Goal: Use online tool/utility: Utilize a website feature to perform a specific function

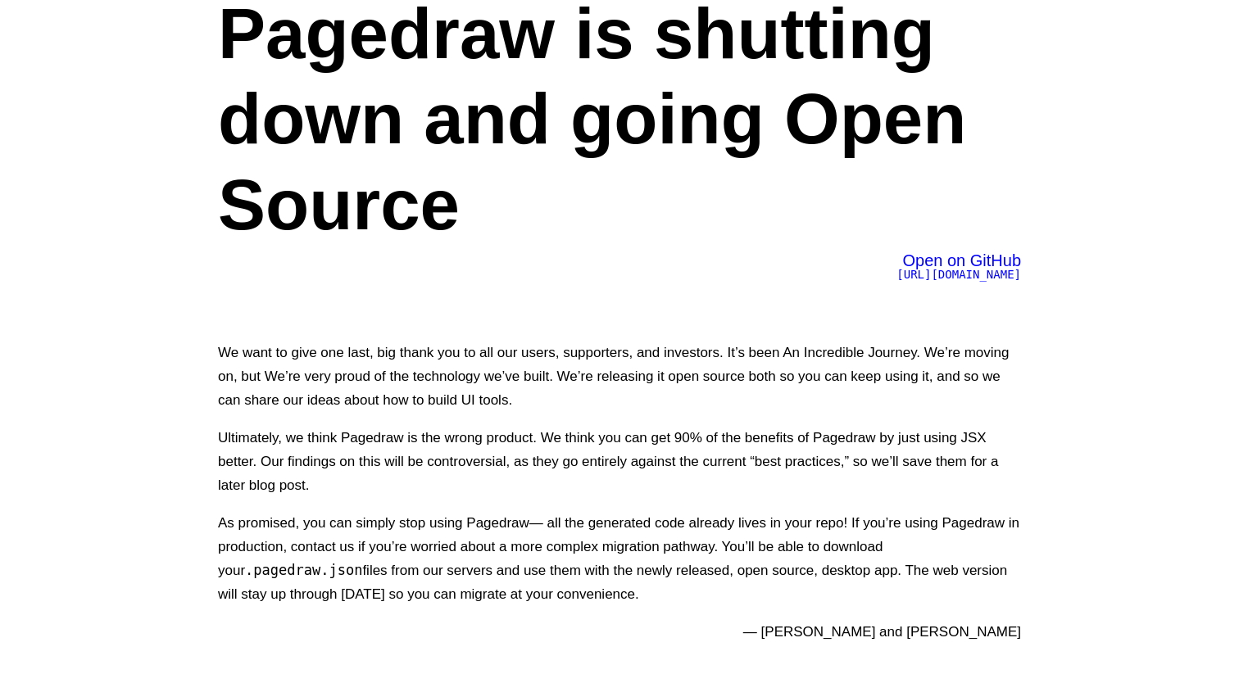
scroll to position [75, 0]
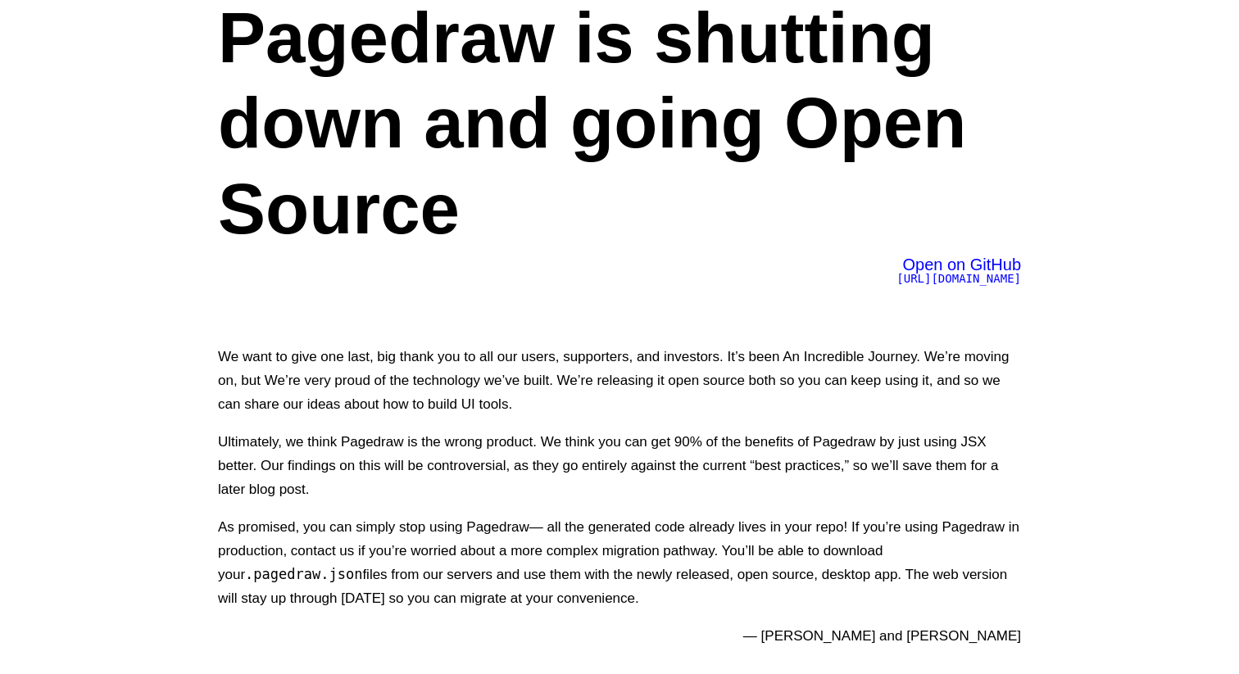
click at [974, 264] on span "Open on GitHub" at bounding box center [961, 265] width 119 height 18
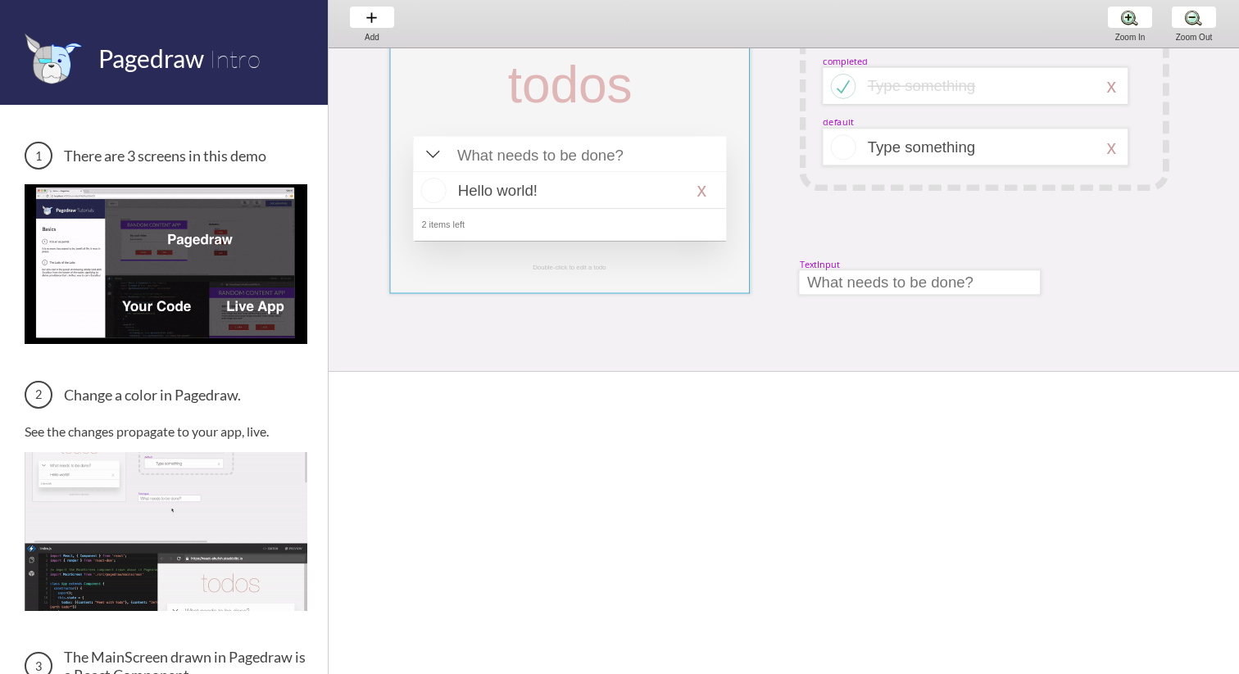
scroll to position [45, 25]
select select "16"
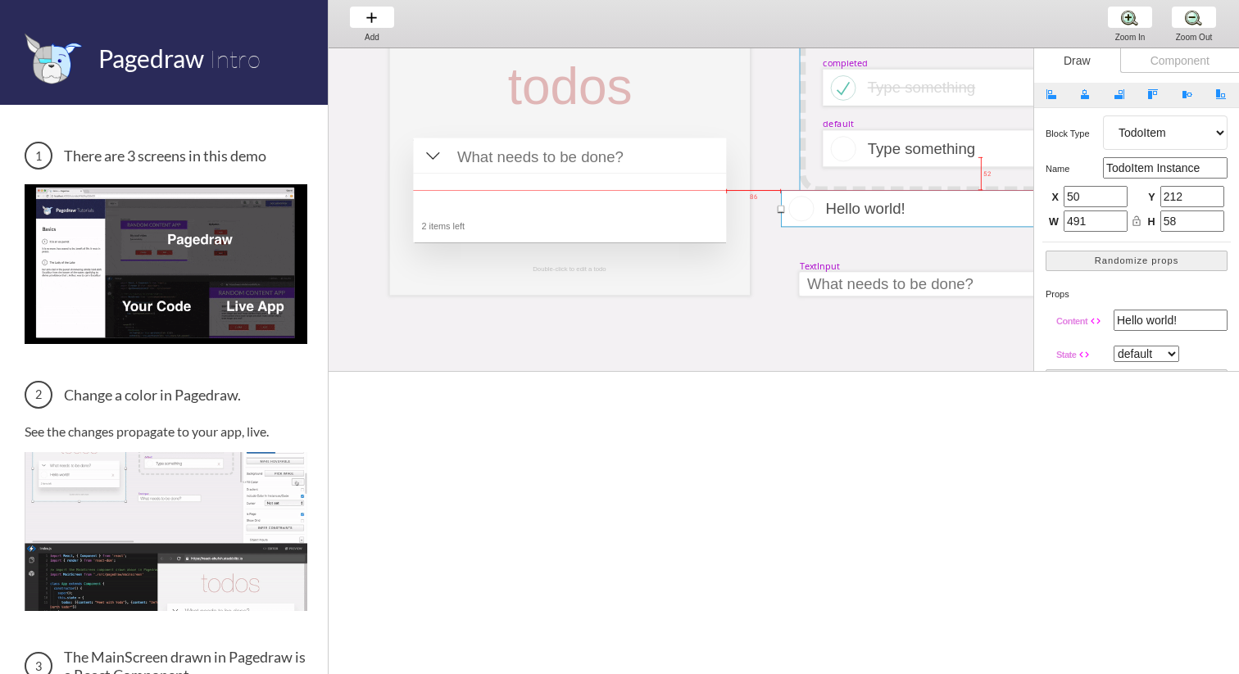
drag, startPoint x: 565, startPoint y: 175, endPoint x: 933, endPoint y: 190, distance: 369.0
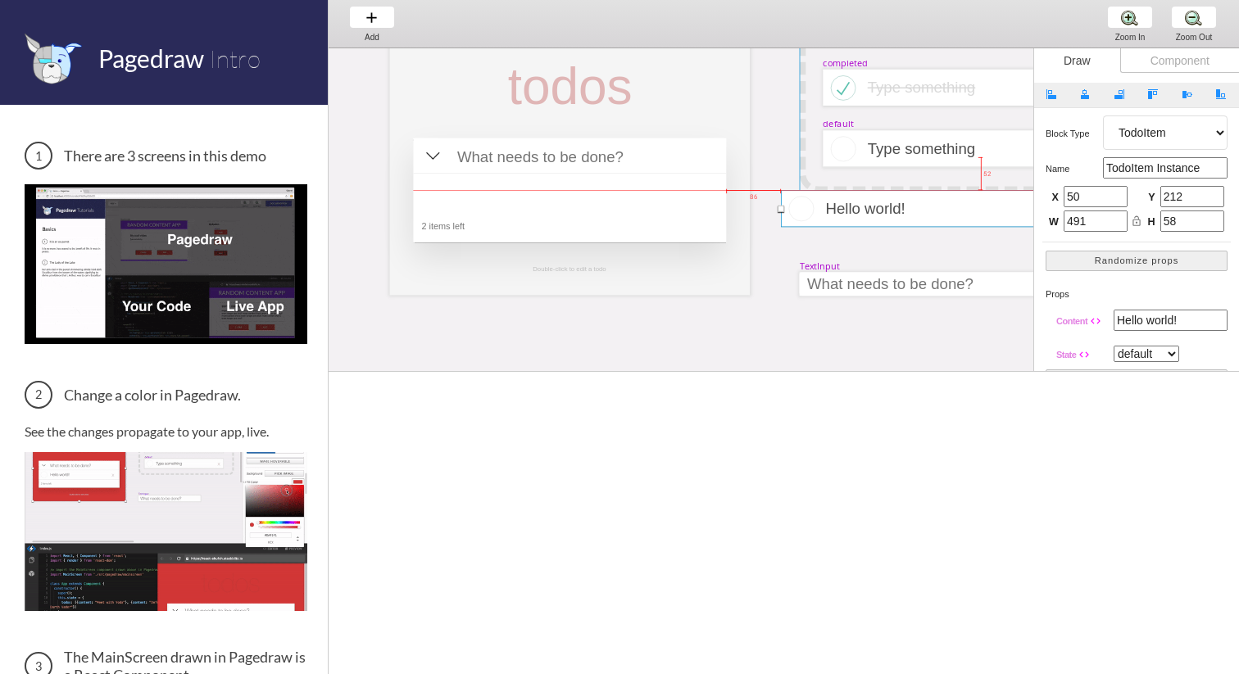
type input "0"
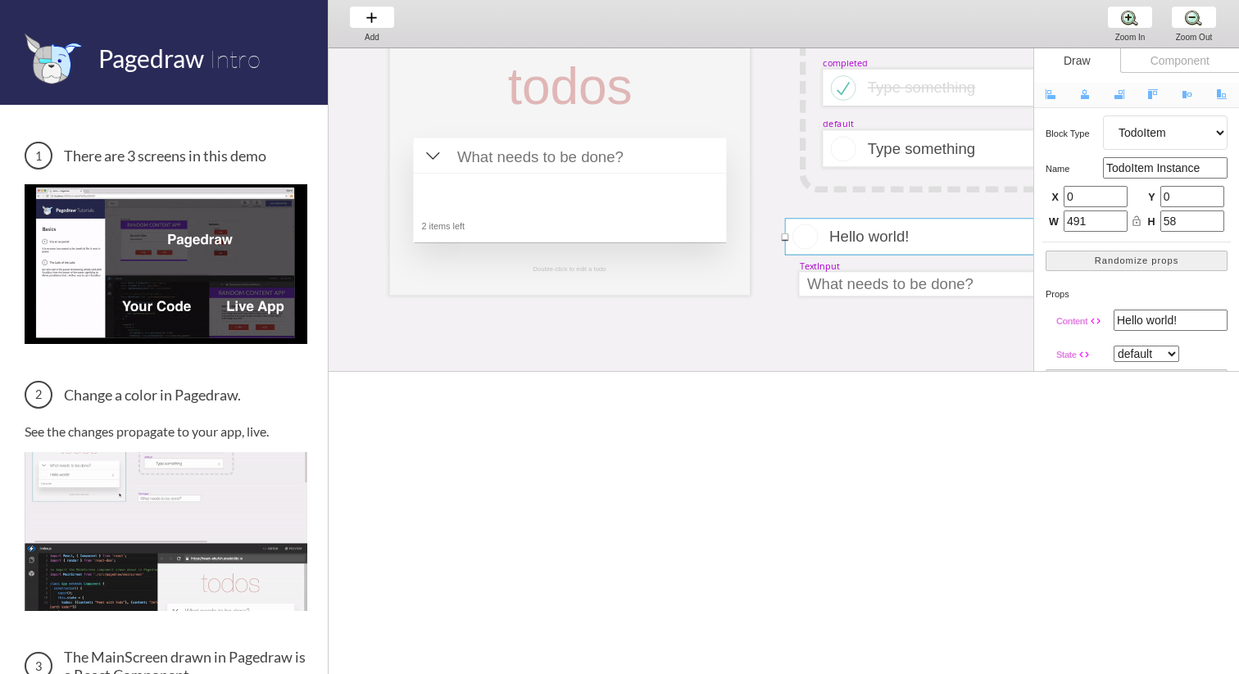
drag, startPoint x: 863, startPoint y: 206, endPoint x: 860, endPoint y: 229, distance: 23.9
click at [862, 231] on div at bounding box center [941, 236] width 312 height 37
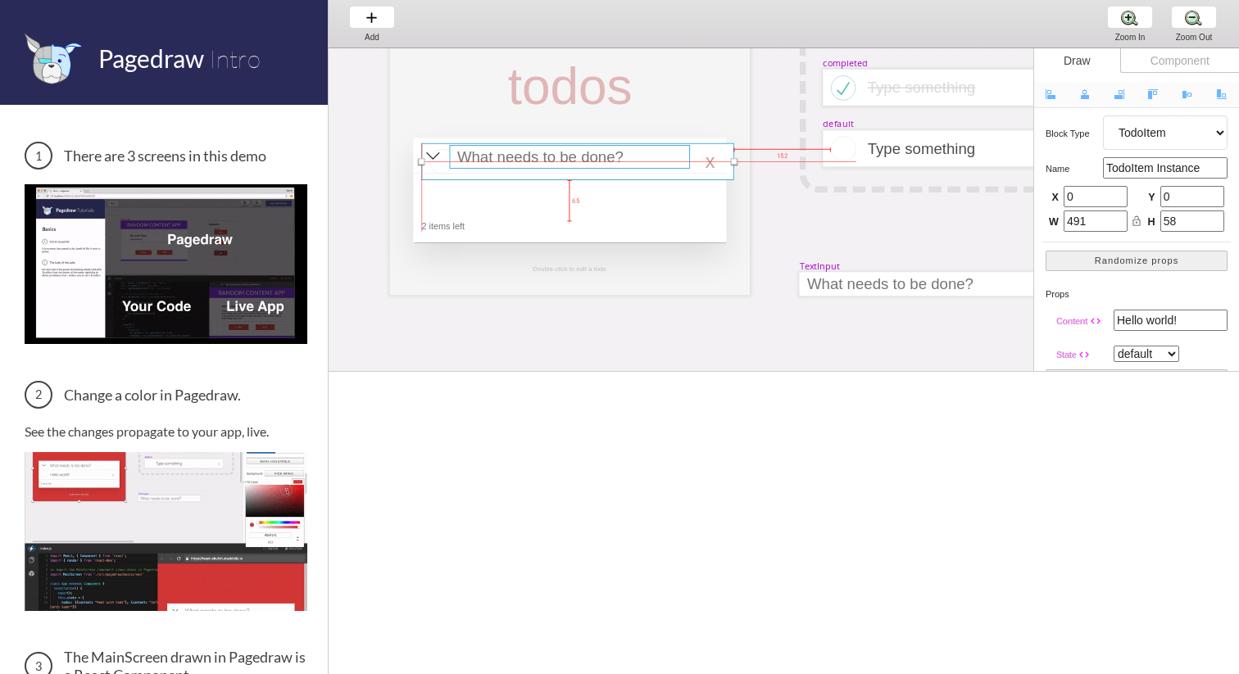
drag, startPoint x: 860, startPoint y: 229, endPoint x: 494, endPoint y: 154, distance: 373.9
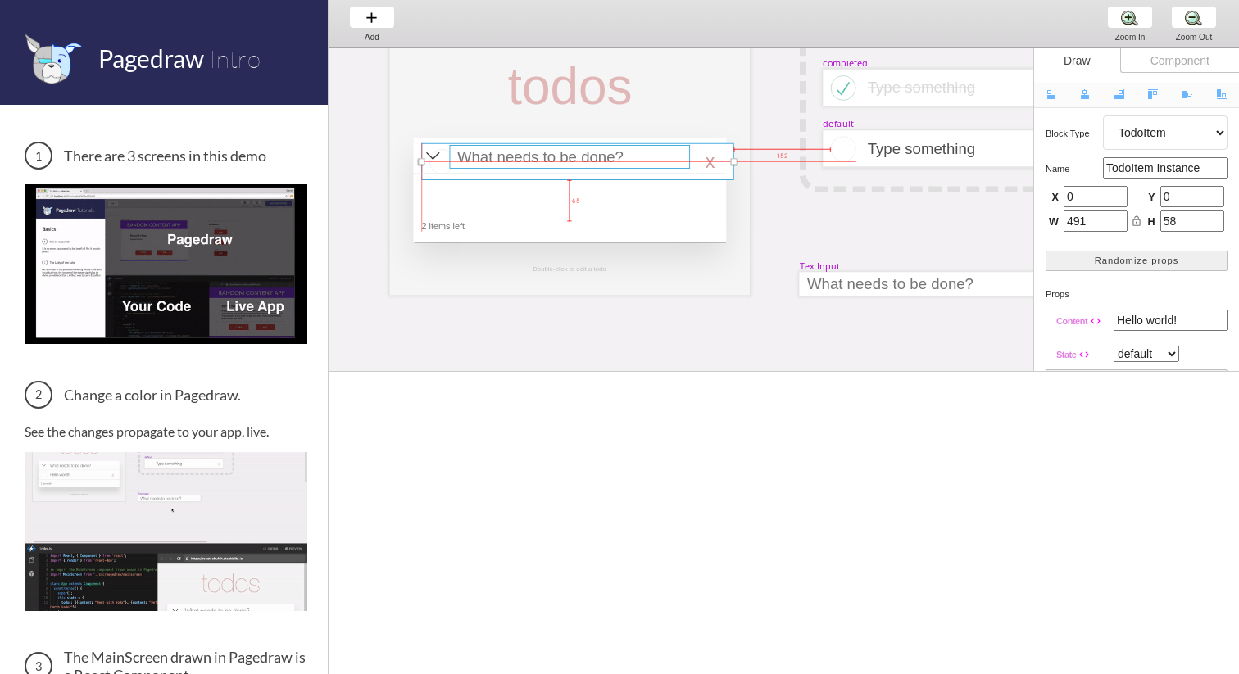
click at [494, 3] on div "MainScreen todos Hello world! x 2 items left TodoItem completed Type something …" at bounding box center [1217, 3] width 1828 height 0
type input "45"
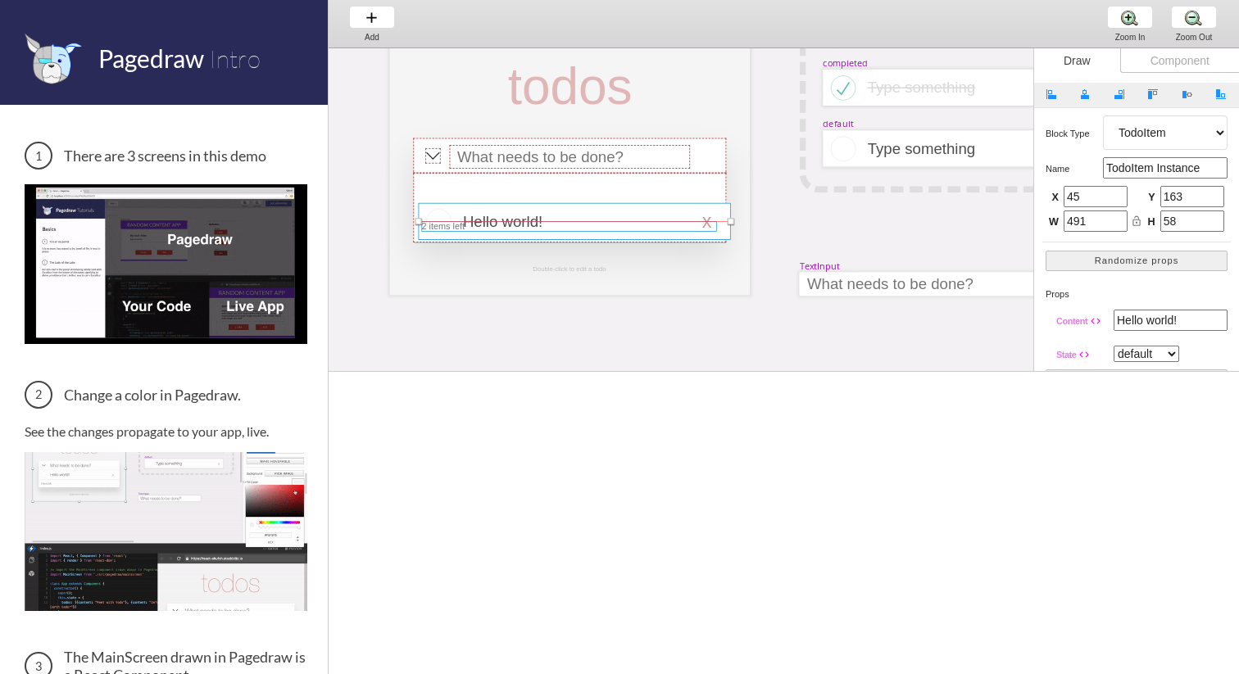
drag, startPoint x: 494, startPoint y: 154, endPoint x: 494, endPoint y: 229, distance: 74.6
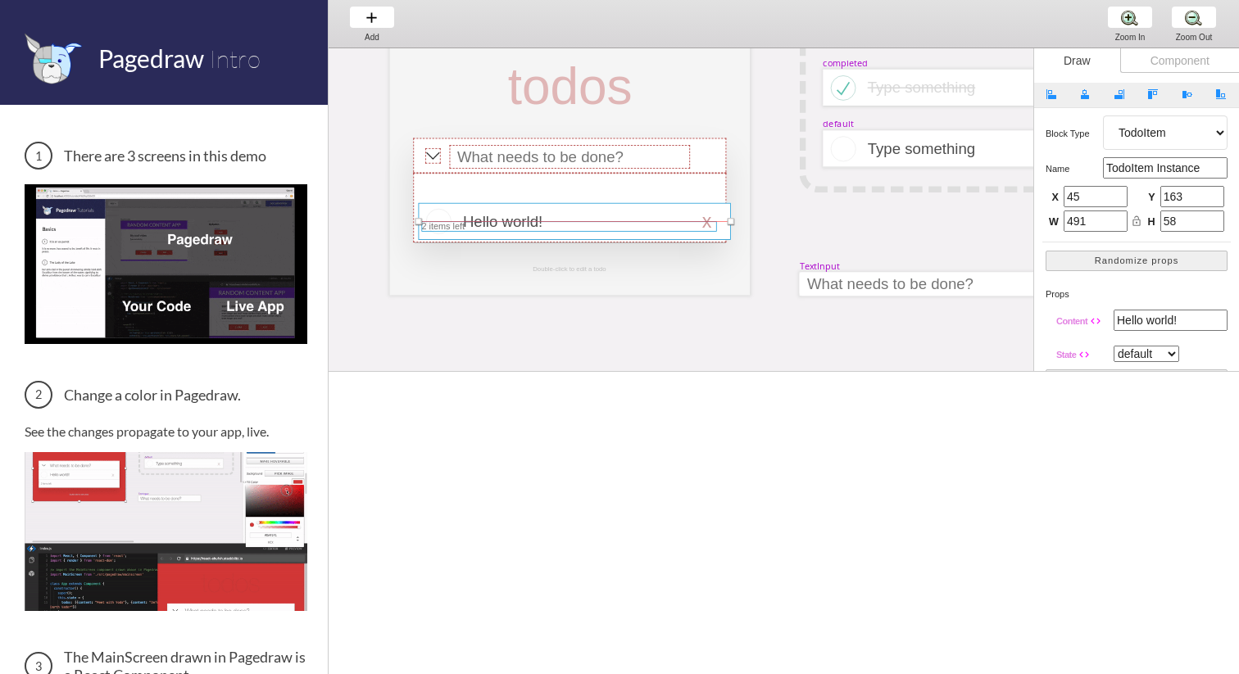
click at [494, 3] on div "MainScreen todos Hello world! x 2 items left TodoItem completed Type something …" at bounding box center [1217, 3] width 1828 height 0
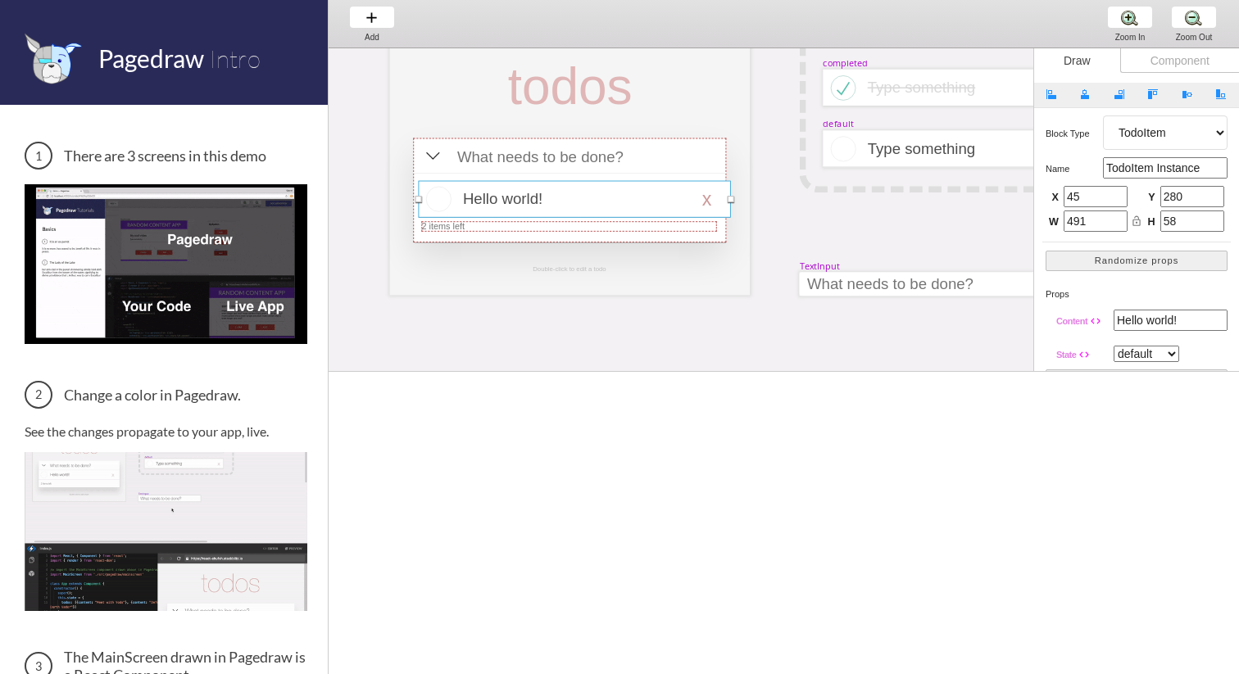
drag, startPoint x: 494, startPoint y: 229, endPoint x: 494, endPoint y: 192, distance: 36.9
click at [494, 3] on div "MainScreen todos Hello world! x 2 items left TodoItem completed Type something …" at bounding box center [1217, 3] width 1828 height 0
type input "222"
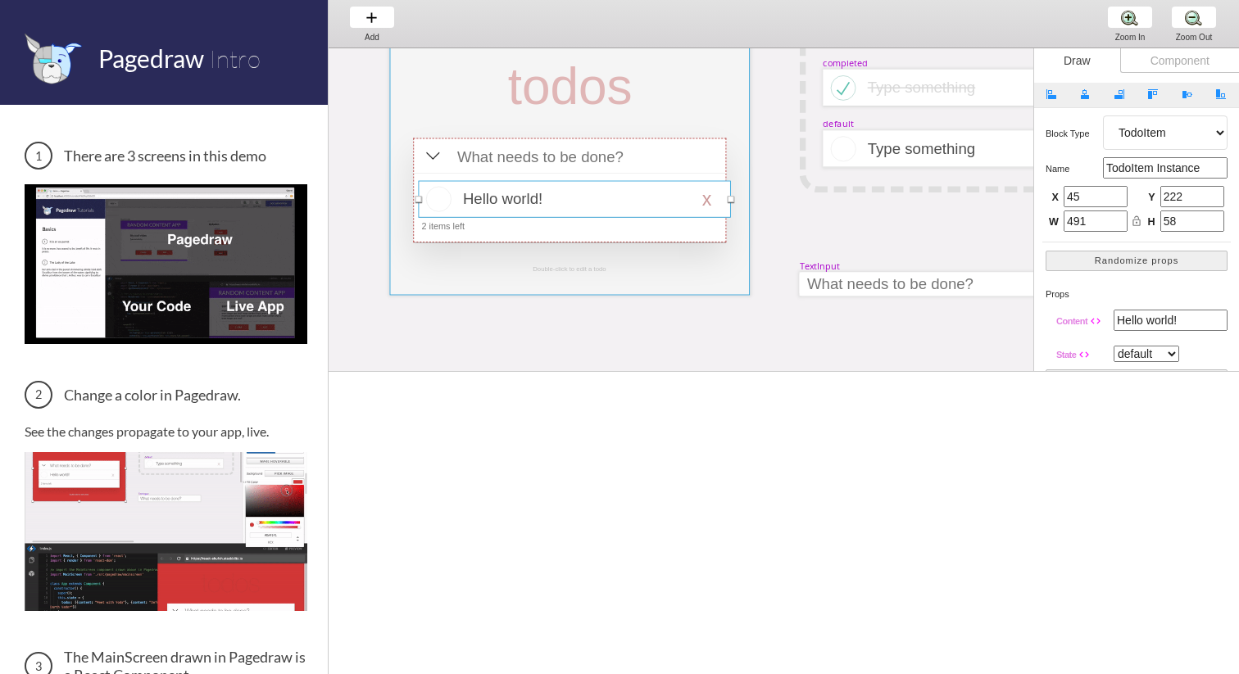
scroll to position [0, 25]
